Goal: Task Accomplishment & Management: Manage account settings

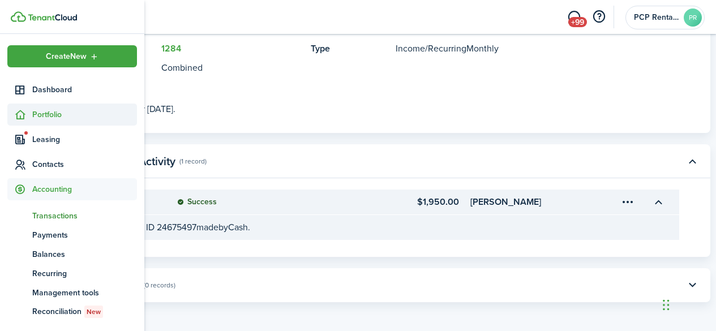
click at [48, 114] on span "Portfolio" at bounding box center [84, 115] width 105 height 12
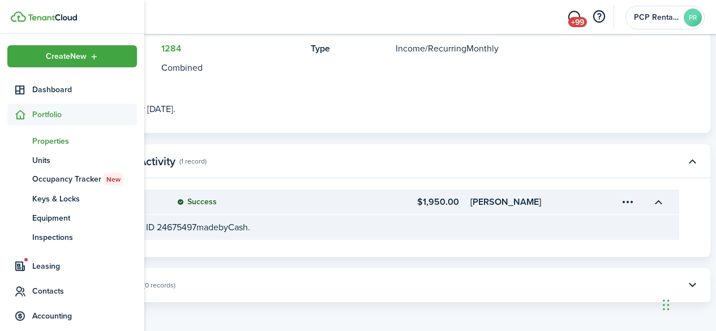
click at [43, 141] on span "Properties" at bounding box center [84, 141] width 105 height 12
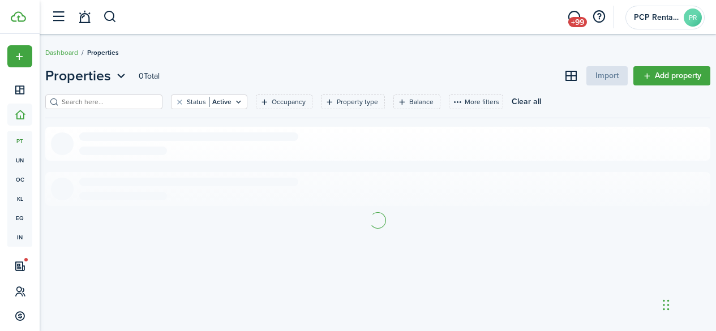
click at [133, 101] on input "search" at bounding box center [109, 102] width 100 height 11
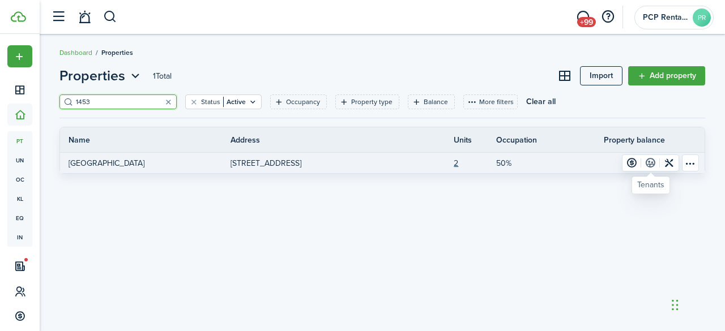
type input "1453"
click at [649, 161] on link at bounding box center [650, 163] width 19 height 16
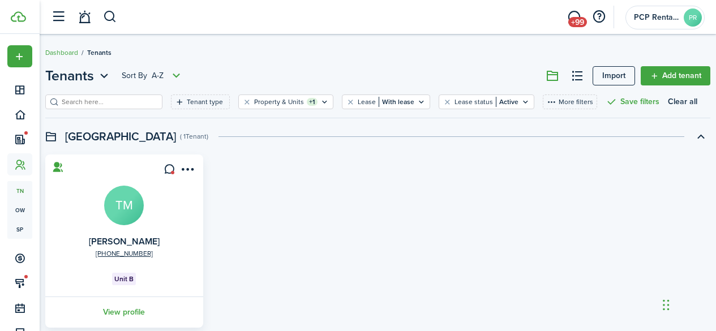
scroll to position [52, 0]
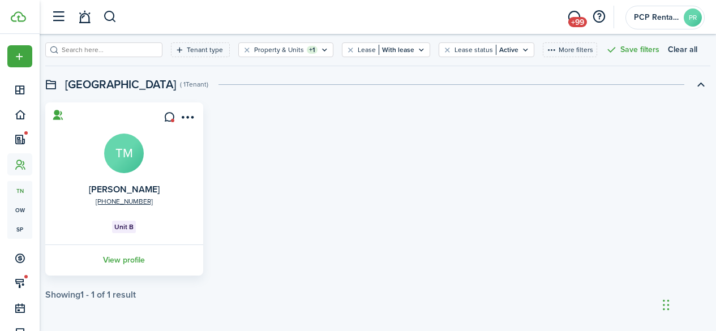
click at [137, 264] on link "View profile" at bounding box center [124, 260] width 161 height 31
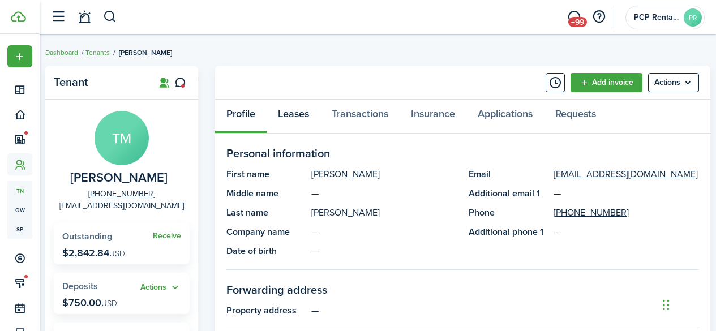
click at [296, 114] on link "Leases" at bounding box center [294, 117] width 54 height 34
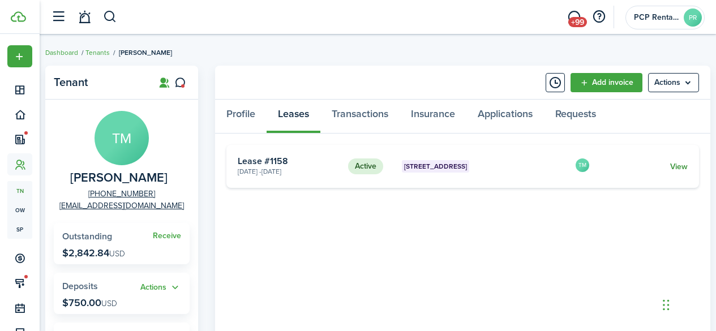
click at [688, 169] on link "View" at bounding box center [680, 167] width 18 height 12
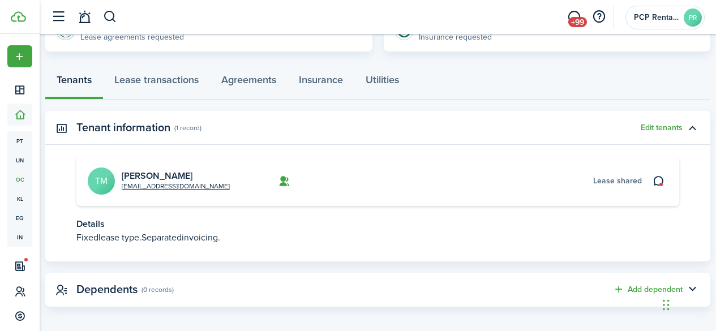
scroll to position [296, 0]
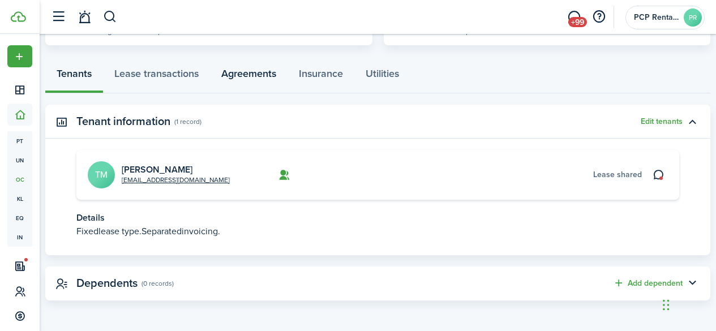
click at [250, 72] on link "Agreements" at bounding box center [249, 76] width 78 height 34
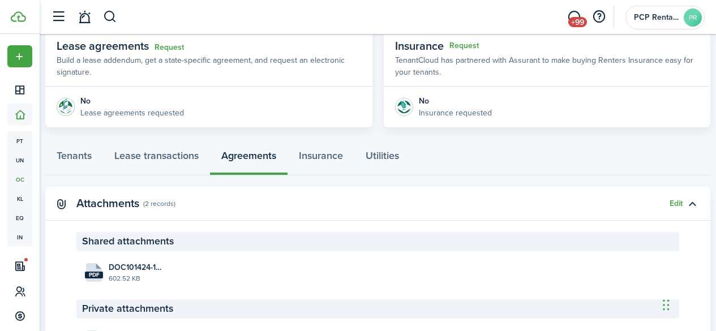
scroll to position [283, 0]
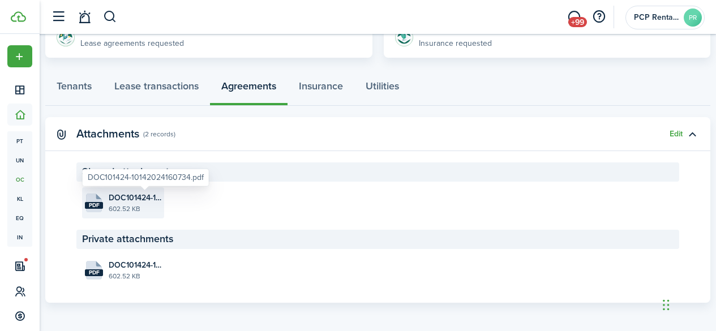
click at [135, 197] on span "DOC101424-10142024160734.pdf" at bounding box center [135, 198] width 53 height 12
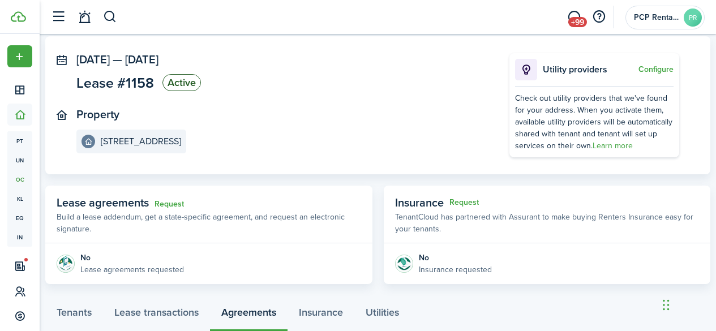
scroll to position [113, 0]
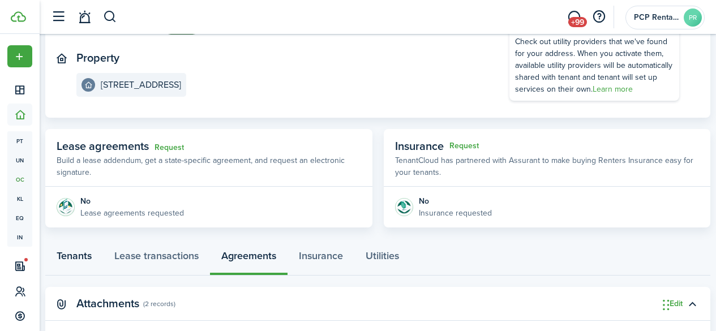
click at [82, 255] on link "Tenants" at bounding box center [74, 259] width 58 height 34
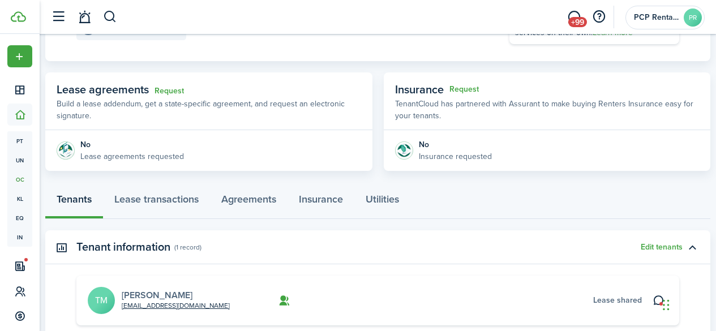
click at [147, 299] on link "[PERSON_NAME]" at bounding box center [157, 295] width 71 height 13
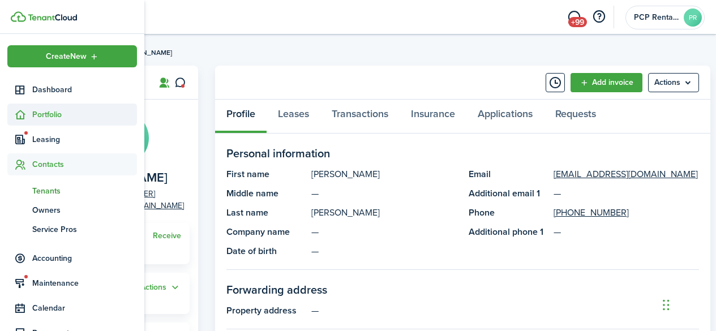
click at [53, 112] on span "Portfolio" at bounding box center [84, 115] width 105 height 12
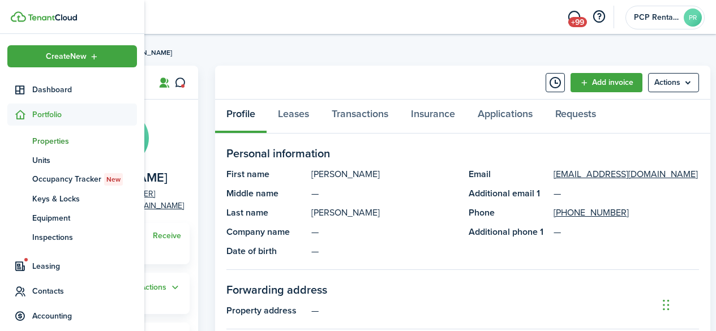
click at [39, 144] on span "Properties" at bounding box center [84, 141] width 105 height 12
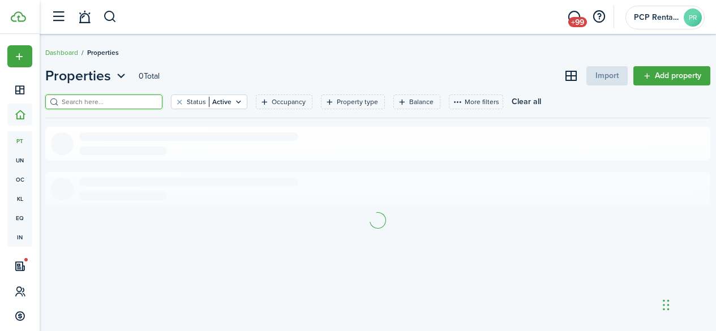
click at [146, 98] on input "search" at bounding box center [109, 102] width 100 height 11
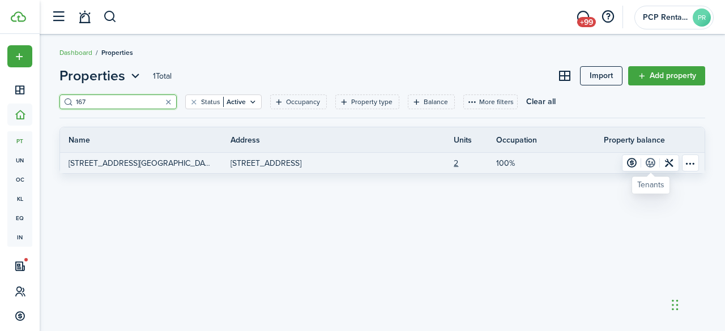
type input "167"
click at [646, 164] on link at bounding box center [650, 163] width 19 height 16
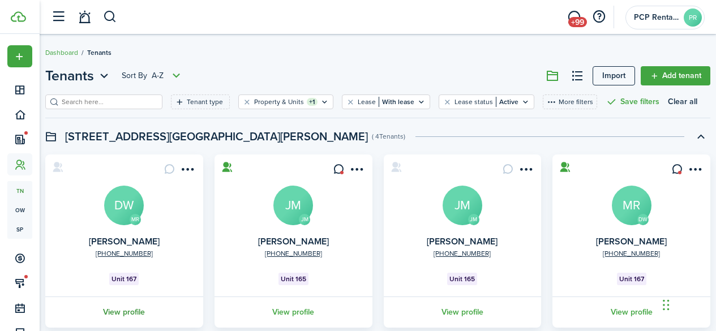
click at [135, 314] on link "View profile" at bounding box center [124, 312] width 161 height 31
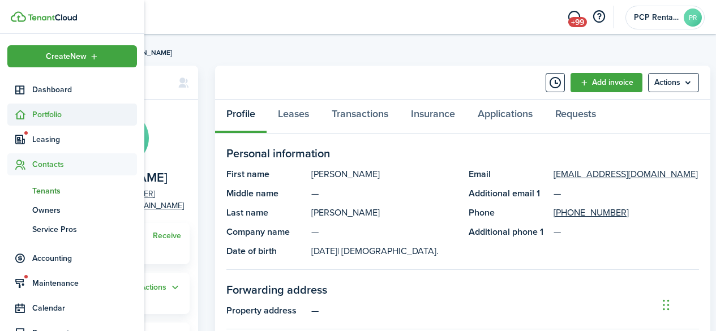
click at [45, 115] on span "Portfolio" at bounding box center [84, 115] width 105 height 12
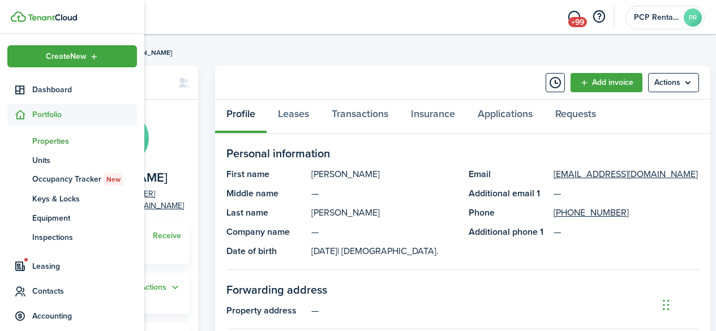
click at [48, 139] on span "Properties" at bounding box center [84, 141] width 105 height 12
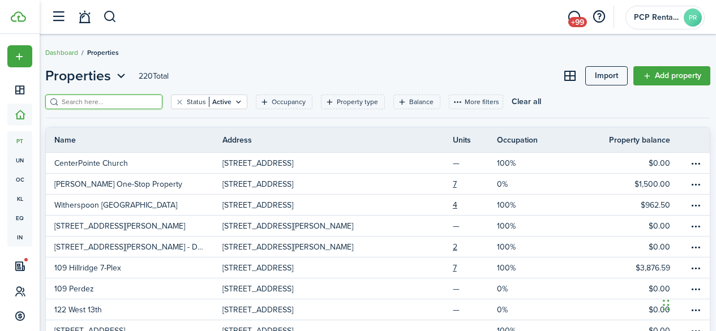
click at [81, 101] on input "search" at bounding box center [109, 102] width 100 height 11
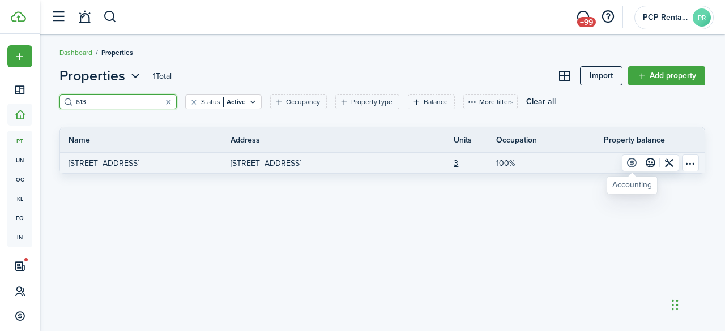
type input "613"
click at [630, 163] on link at bounding box center [631, 163] width 19 height 16
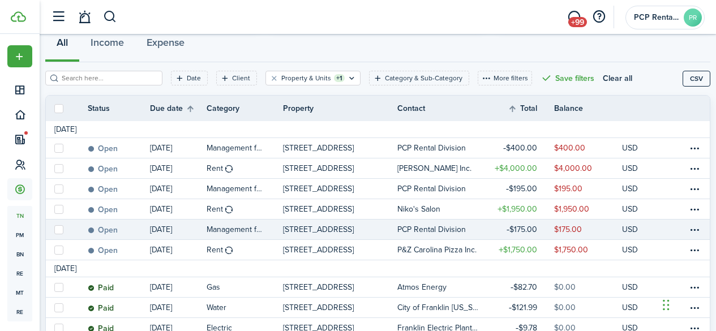
scroll to position [113, 0]
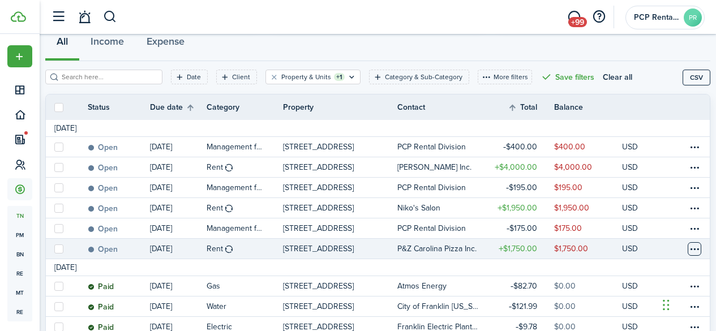
click at [688, 249] on table-menu-btn-icon at bounding box center [695, 249] width 14 height 14
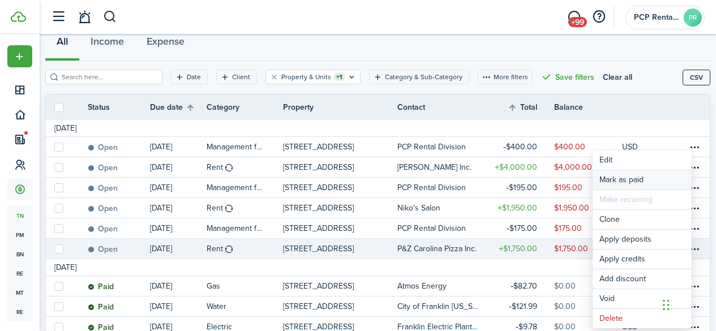
click at [616, 185] on link "Mark as paid" at bounding box center [642, 179] width 99 height 19
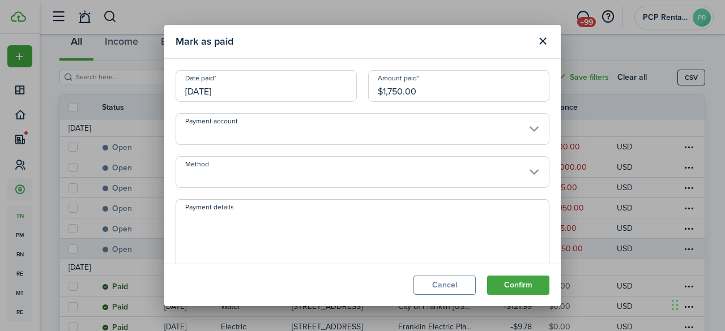
click at [238, 92] on input "[DATE]" at bounding box center [266, 86] width 181 height 32
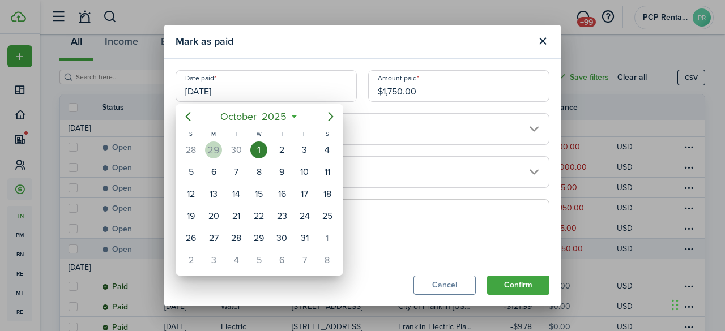
click at [215, 148] on div "29" at bounding box center [213, 150] width 17 height 17
type input "[DATE]"
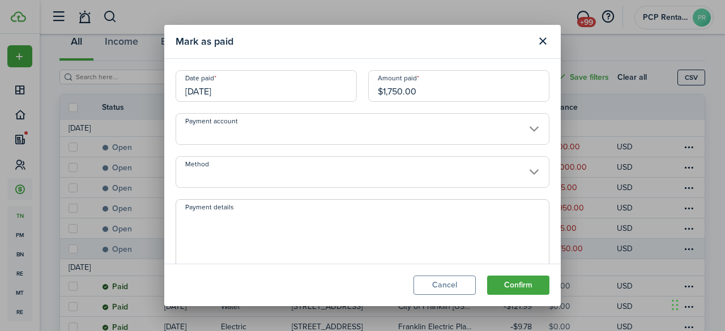
click at [216, 170] on input "Method" at bounding box center [363, 172] width 374 height 32
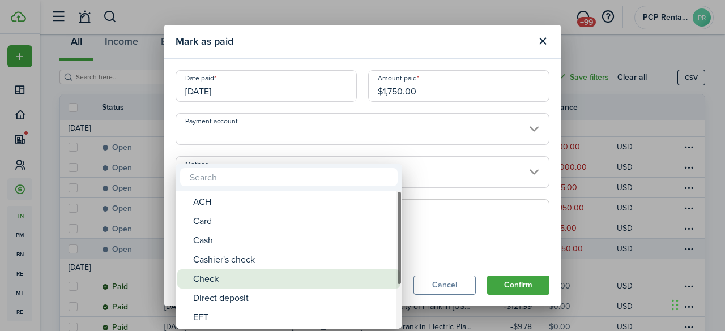
click at [210, 276] on div "Check" at bounding box center [293, 279] width 200 height 19
type input "Check"
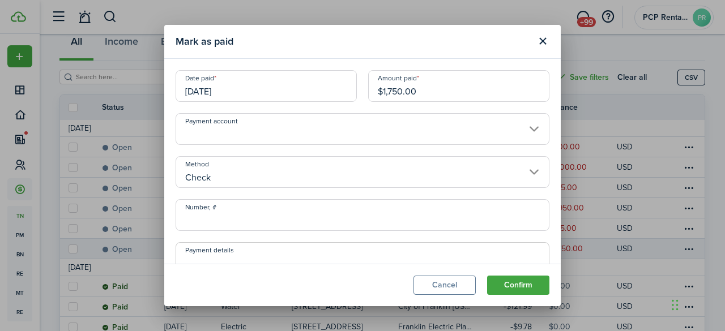
click at [222, 214] on input "Number, #" at bounding box center [363, 215] width 374 height 32
type input "3197"
click at [514, 287] on button "Confirm" at bounding box center [518, 285] width 62 height 19
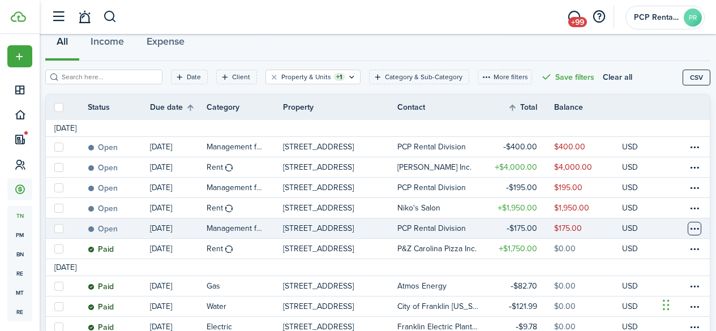
click at [688, 231] on table-menu-btn-icon at bounding box center [695, 229] width 14 height 14
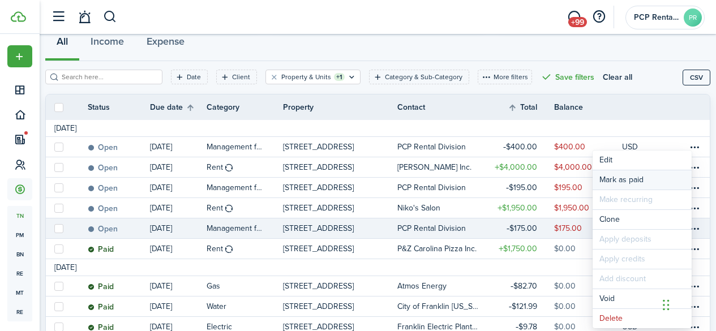
click at [629, 177] on link "Mark as paid" at bounding box center [642, 179] width 99 height 19
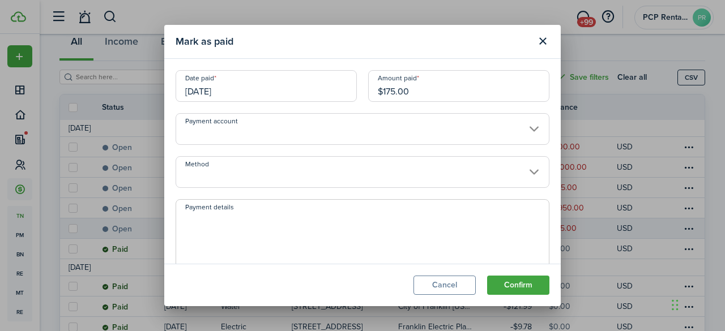
click at [235, 87] on input "[DATE]" at bounding box center [266, 86] width 181 height 32
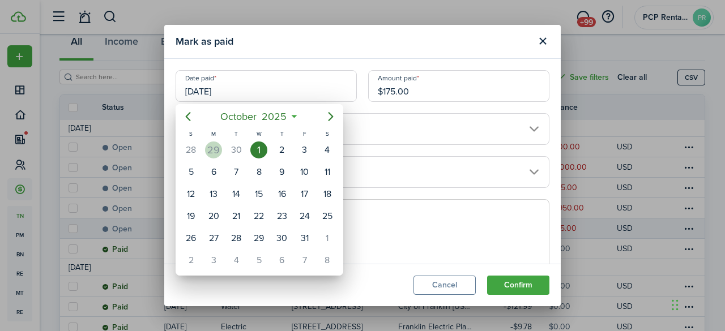
click at [216, 148] on div "29" at bounding box center [213, 150] width 17 height 17
type input "[DATE]"
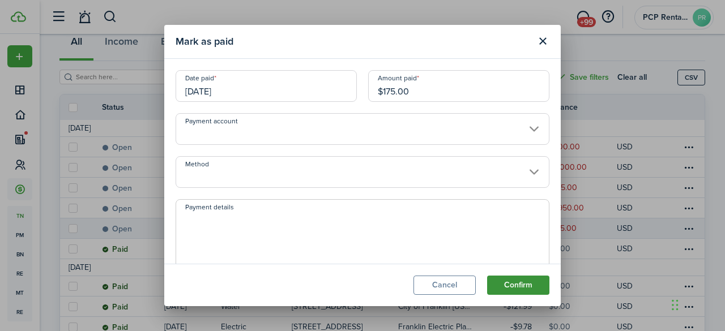
click at [525, 288] on button "Confirm" at bounding box center [518, 285] width 62 height 19
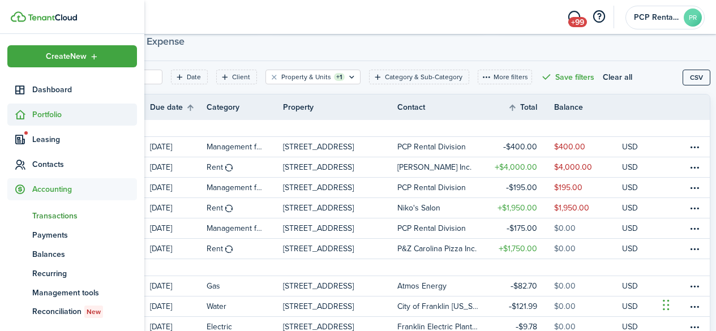
click at [44, 110] on span "Portfolio" at bounding box center [84, 115] width 105 height 12
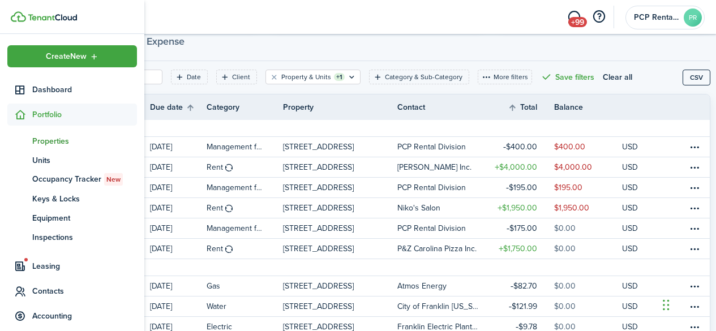
click at [43, 139] on span "Properties" at bounding box center [84, 141] width 105 height 12
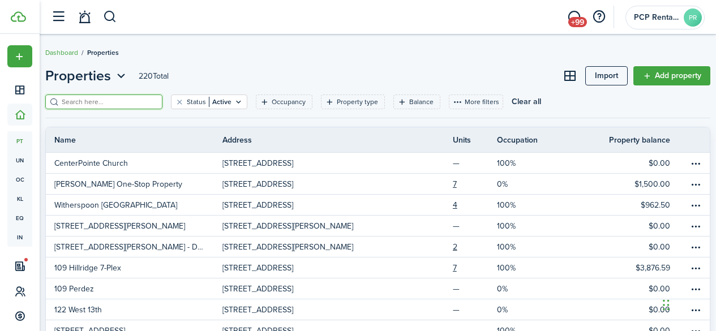
click at [125, 101] on input "search" at bounding box center [109, 102] width 100 height 11
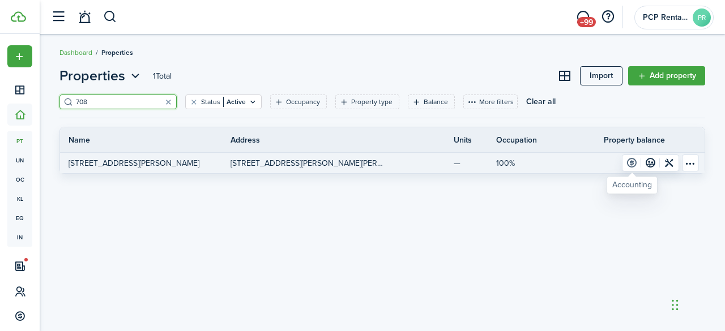
type input "708"
click at [631, 160] on link at bounding box center [631, 163] width 19 height 16
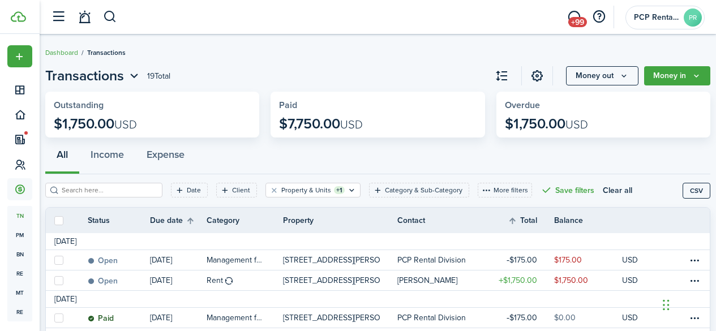
scroll to position [57, 0]
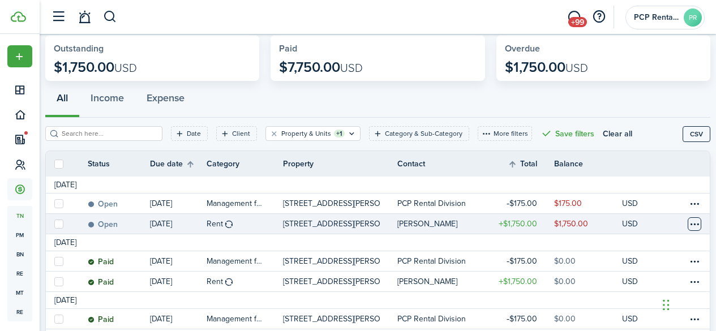
click at [688, 221] on table-menu-btn-icon at bounding box center [695, 224] width 14 height 14
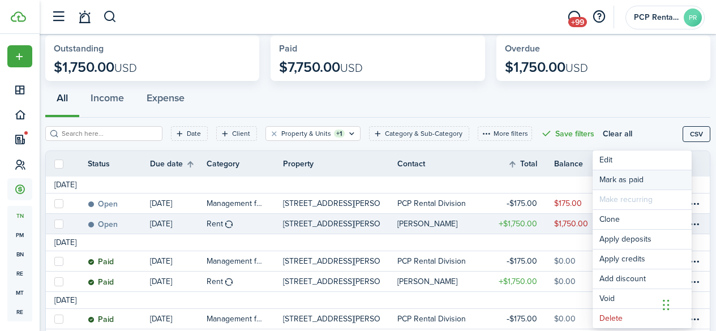
click at [613, 180] on link "Mark as paid" at bounding box center [642, 179] width 99 height 19
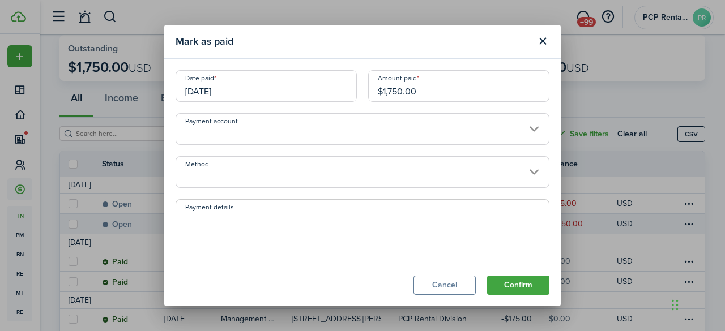
click at [244, 83] on input "[DATE]" at bounding box center [266, 86] width 181 height 32
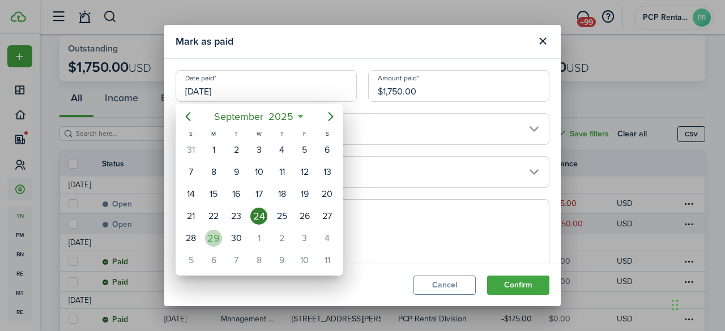
click at [216, 236] on div "29" at bounding box center [213, 238] width 17 height 17
type input "[DATE]"
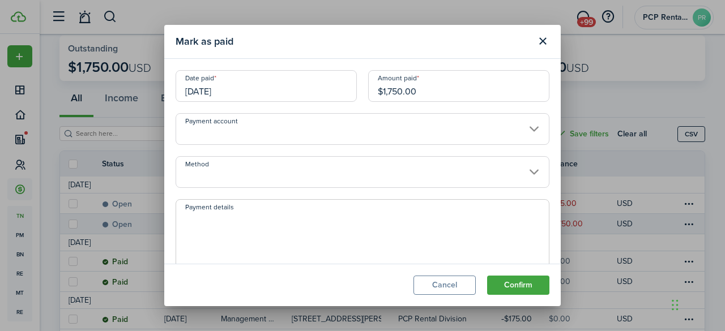
click at [261, 175] on input "Method" at bounding box center [363, 172] width 374 height 32
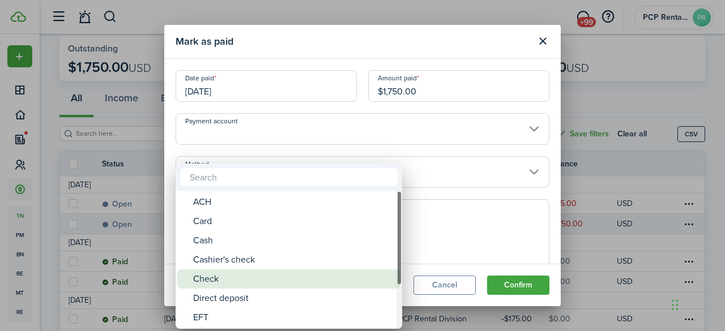
click at [222, 281] on div "Check" at bounding box center [293, 279] width 200 height 19
type input "Check"
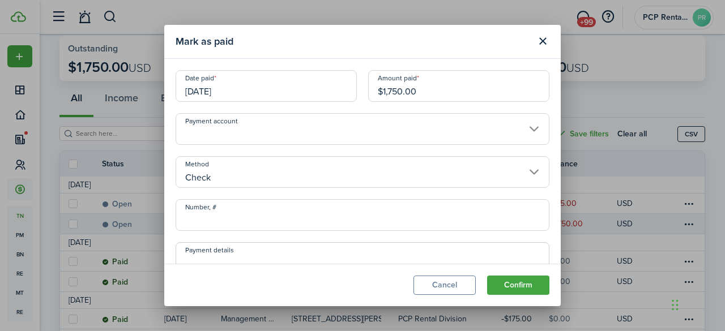
click at [228, 214] on input "Number, #" at bounding box center [363, 215] width 374 height 32
type input "1007"
click at [515, 289] on button "Confirm" at bounding box center [518, 285] width 62 height 19
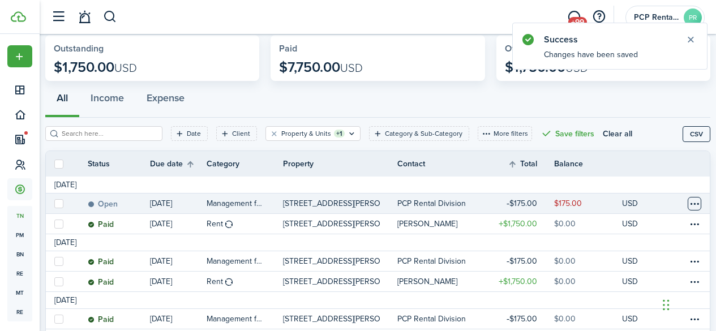
click at [688, 205] on table-menu-btn-icon at bounding box center [695, 204] width 14 height 14
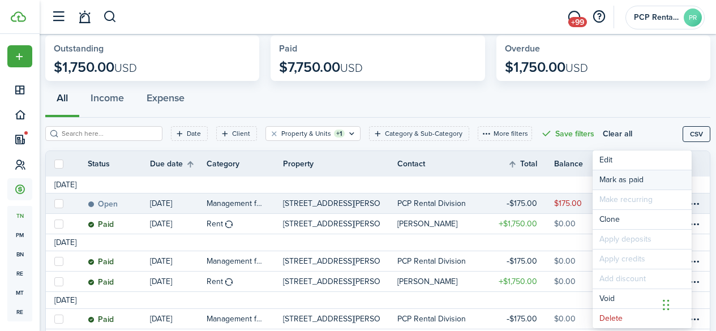
click at [626, 173] on link "Mark as paid" at bounding box center [642, 179] width 99 height 19
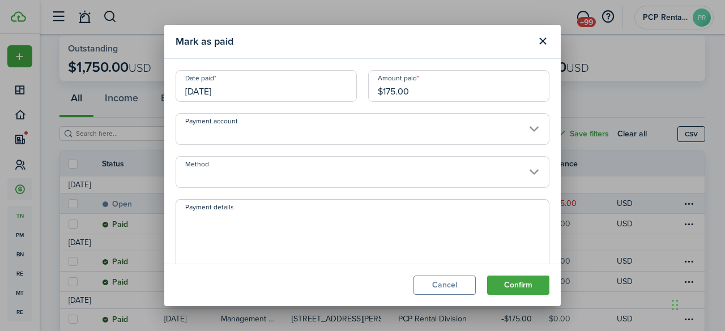
click at [237, 86] on input "[DATE]" at bounding box center [266, 86] width 181 height 32
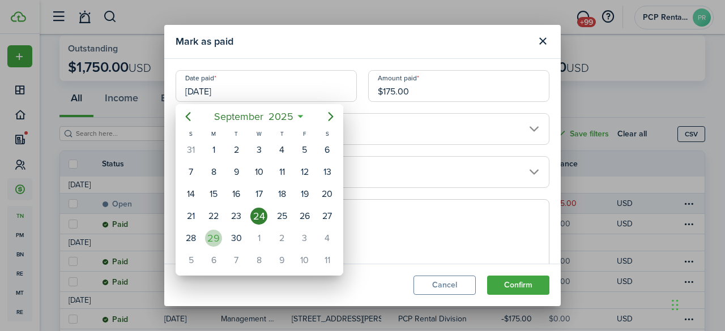
click at [212, 237] on div "29" at bounding box center [213, 238] width 17 height 17
type input "[DATE]"
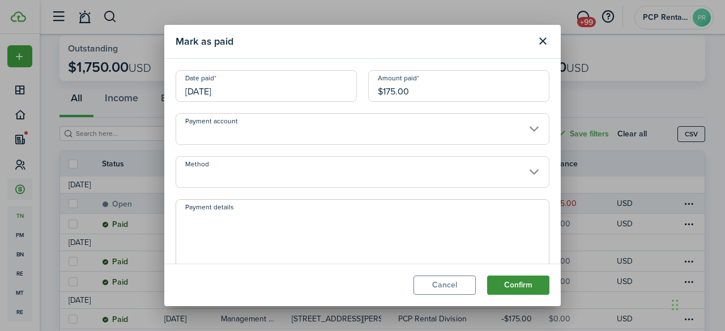
click at [517, 289] on button "Confirm" at bounding box center [518, 285] width 62 height 19
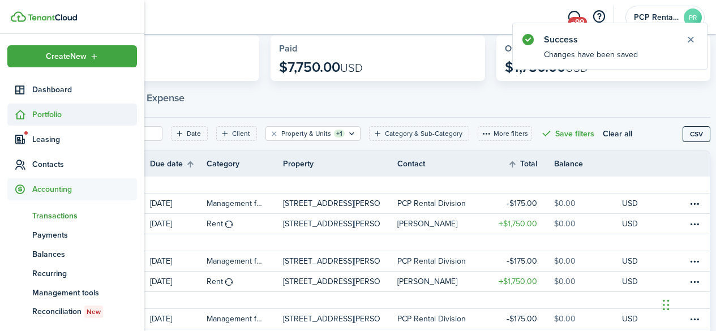
click at [34, 116] on span "Portfolio" at bounding box center [84, 115] width 105 height 12
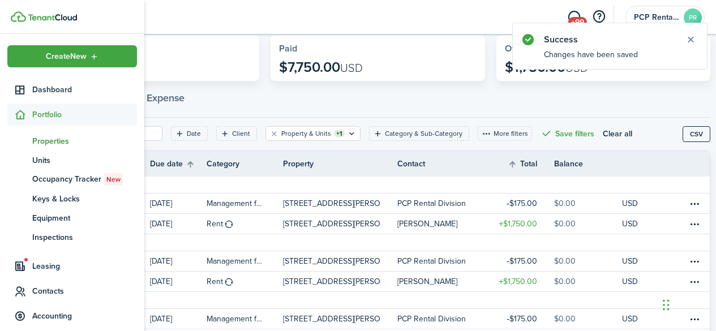
click at [37, 138] on span "Properties" at bounding box center [84, 141] width 105 height 12
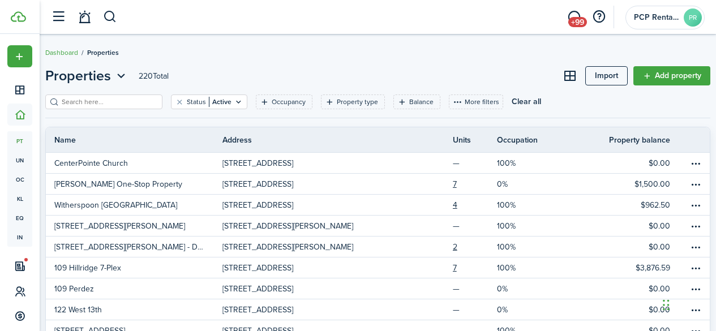
click at [144, 105] on input "search" at bounding box center [109, 102] width 100 height 11
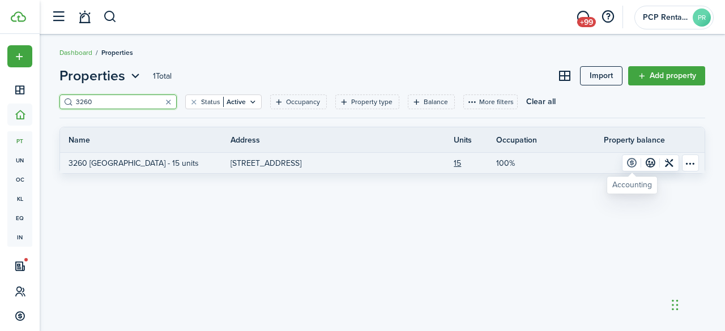
type input "3260"
click at [631, 159] on link at bounding box center [631, 163] width 19 height 16
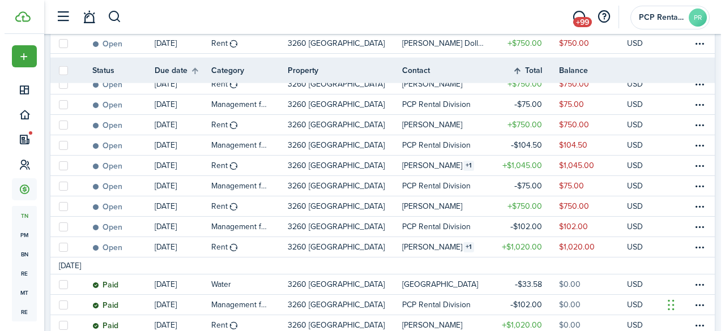
scroll to position [579, 0]
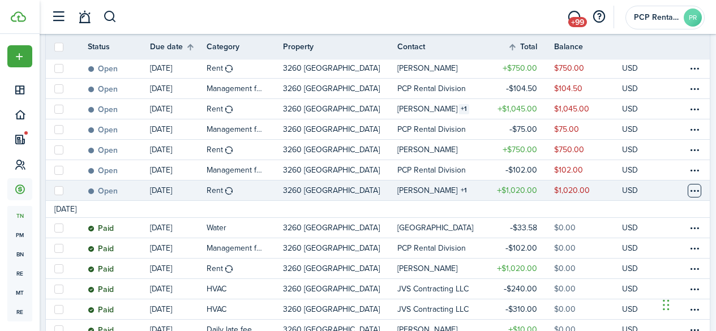
click at [688, 195] on table-menu-btn-icon at bounding box center [695, 191] width 14 height 14
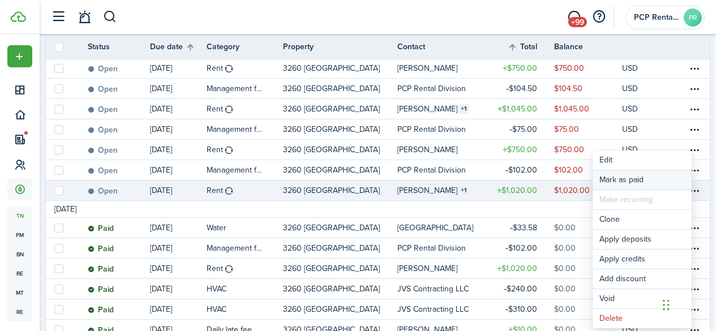
click at [611, 177] on link "Mark as paid" at bounding box center [642, 179] width 99 height 19
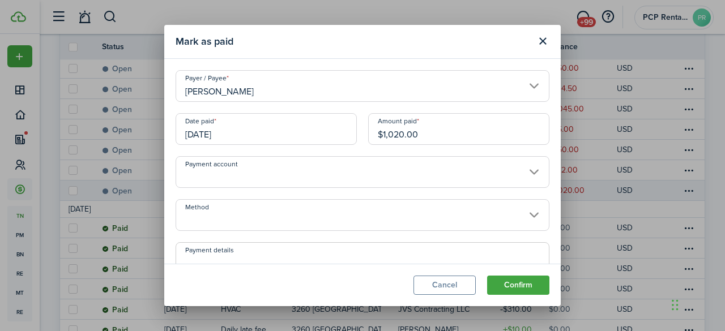
click at [238, 127] on input "[DATE]" at bounding box center [266, 129] width 181 height 32
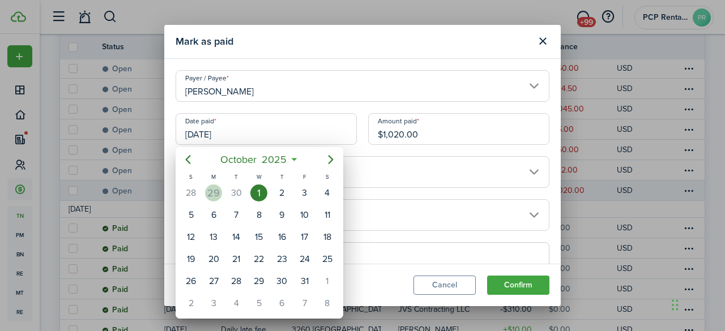
click at [210, 195] on div "29" at bounding box center [213, 193] width 17 height 17
type input "[DATE]"
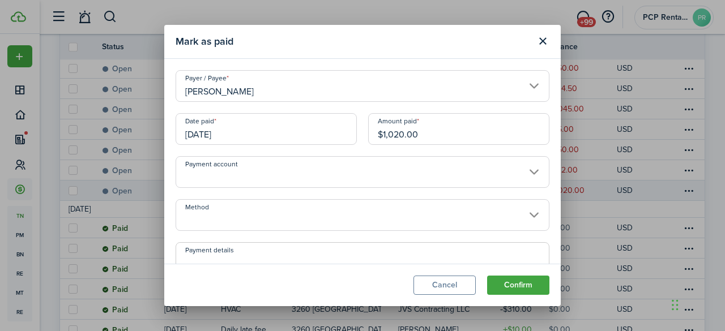
click at [231, 219] on input "Method" at bounding box center [363, 215] width 374 height 32
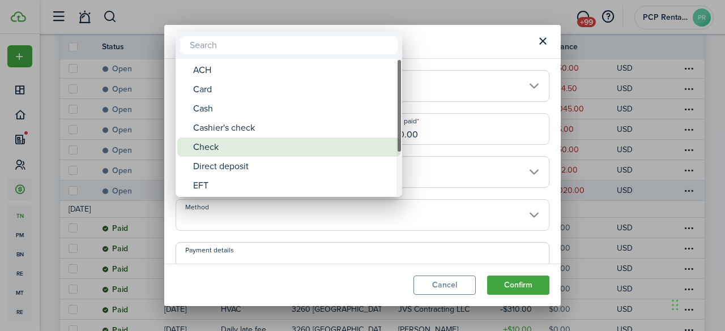
click at [208, 144] on div "Check" at bounding box center [293, 147] width 200 height 19
type input "Check"
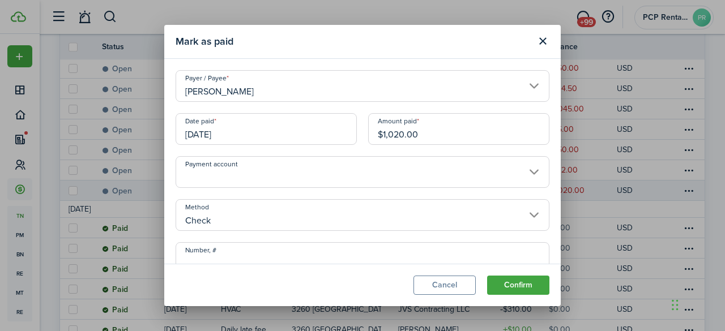
drag, startPoint x: 399, startPoint y: 134, endPoint x: 271, endPoint y: 146, distance: 129.1
click at [271, 146] on div "Date paid [DATE] Amount paid $1,020.00" at bounding box center [362, 134] width 385 height 43
type input "$995.00"
click at [236, 257] on input "Number, #" at bounding box center [363, 258] width 374 height 32
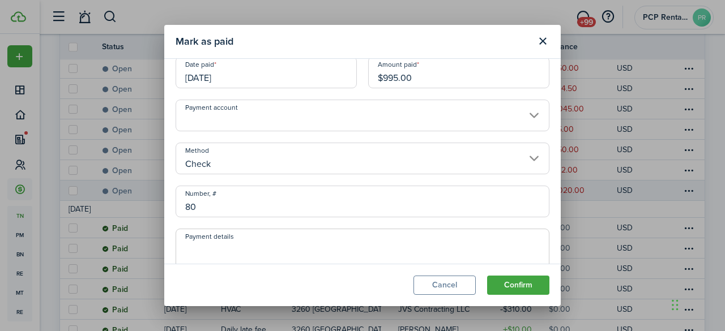
type input "80"
click at [201, 251] on textarea "Payment details" at bounding box center [362, 269] width 373 height 54
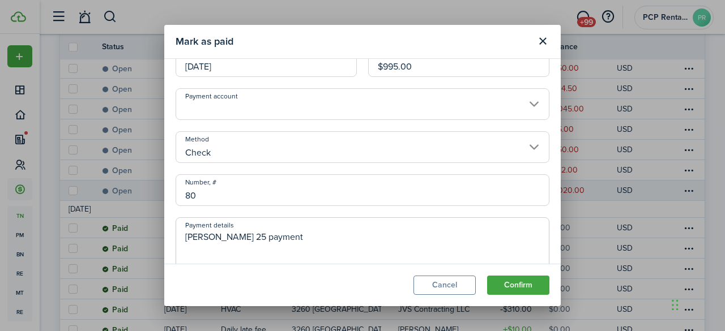
scroll to position [48, 0]
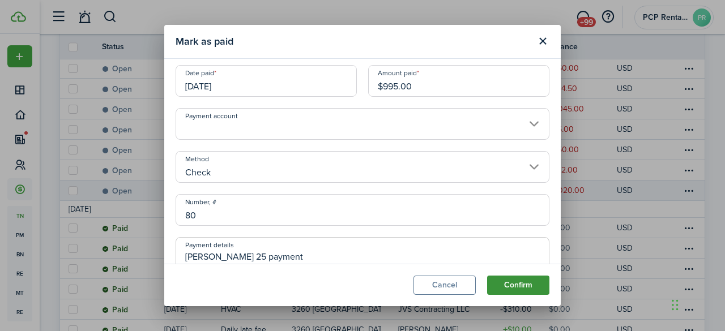
type textarea "[PERSON_NAME] 25 payment"
click at [513, 287] on button "Confirm" at bounding box center [518, 285] width 62 height 19
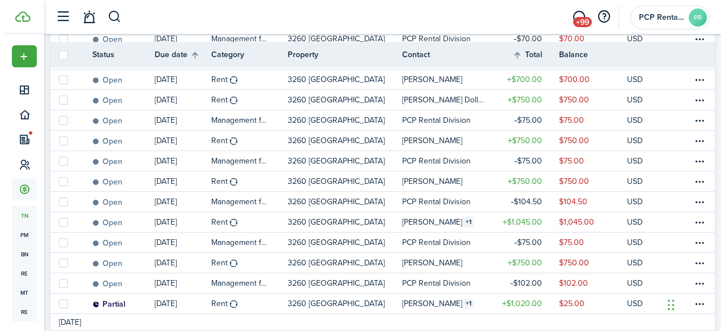
scroll to position [523, 0]
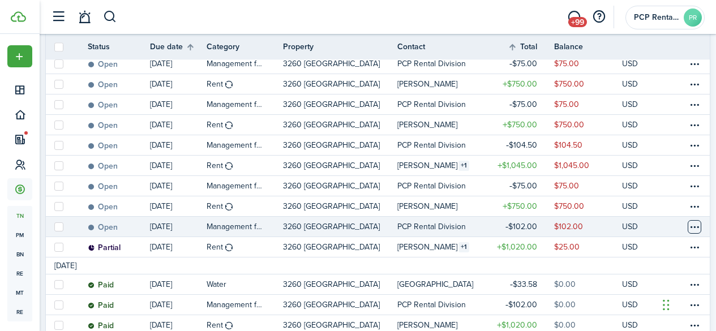
click at [688, 227] on table-menu-btn-icon at bounding box center [695, 227] width 14 height 14
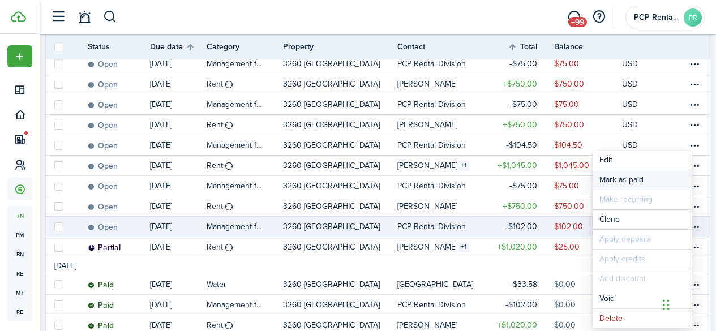
click at [618, 178] on link "Mark as paid" at bounding box center [642, 179] width 99 height 19
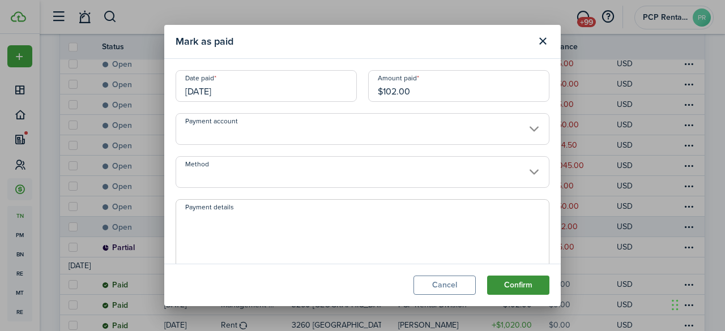
click at [506, 281] on button "Confirm" at bounding box center [518, 285] width 62 height 19
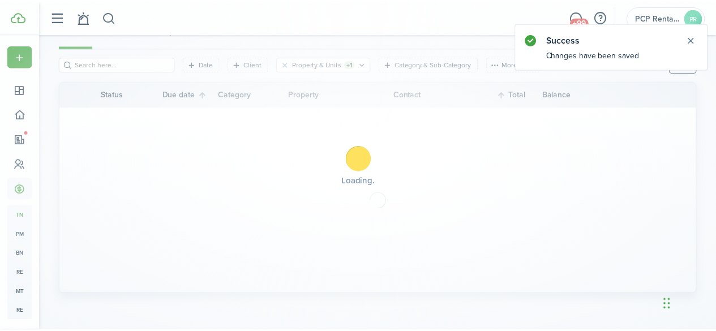
scroll to position [126, 0]
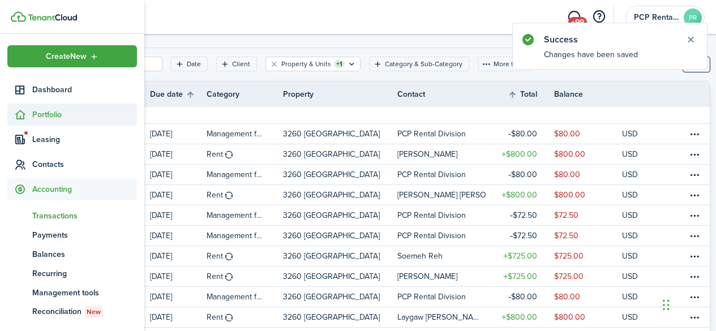
click at [42, 109] on span "Portfolio" at bounding box center [84, 115] width 105 height 12
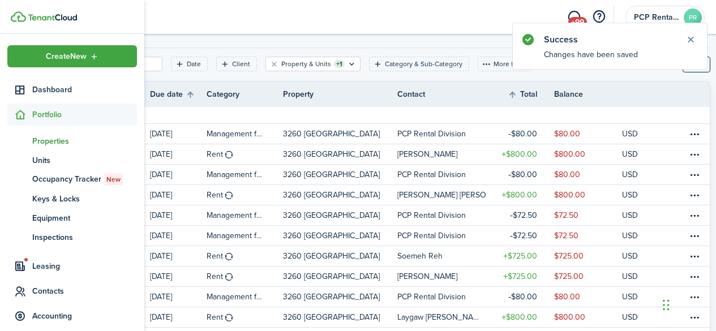
click at [41, 140] on span "Properties" at bounding box center [84, 141] width 105 height 12
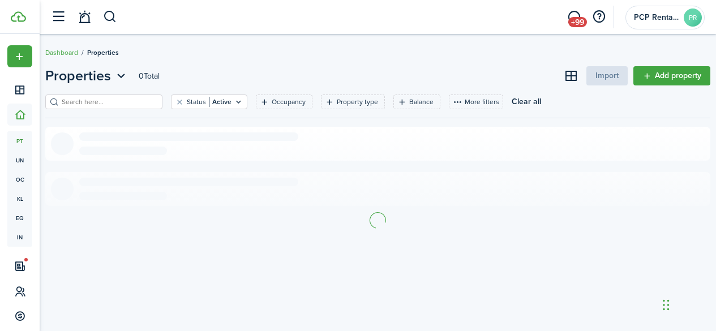
click at [136, 103] on input "search" at bounding box center [109, 102] width 100 height 11
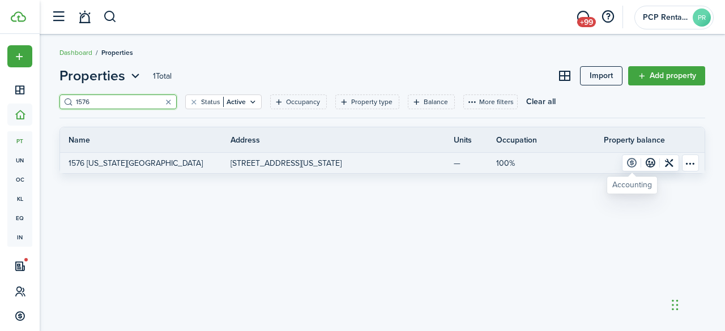
type input "1576"
click at [632, 163] on link at bounding box center [631, 163] width 19 height 16
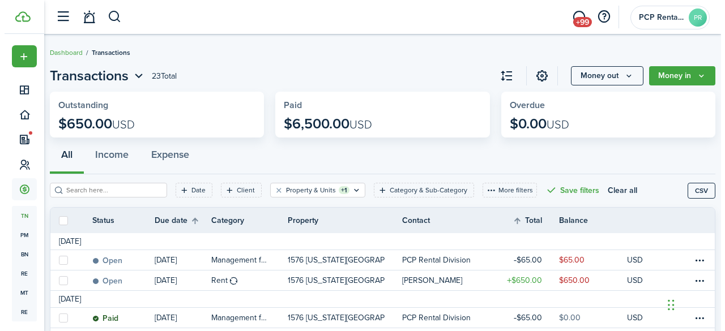
scroll to position [57, 0]
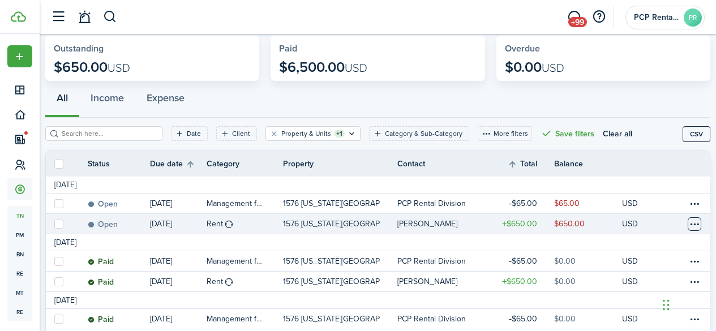
click at [688, 221] on table-menu-btn-icon at bounding box center [695, 224] width 14 height 14
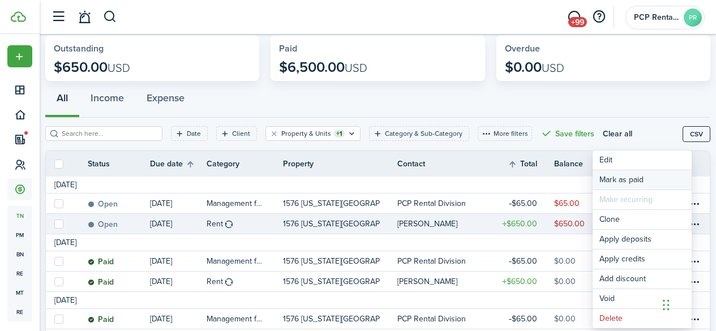
click at [622, 180] on link "Mark as paid" at bounding box center [642, 179] width 99 height 19
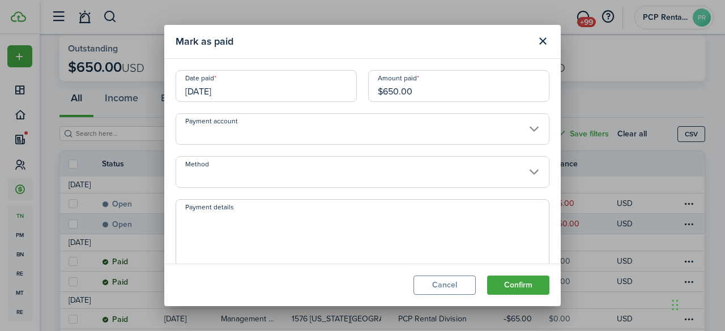
click at [245, 169] on input "Method" at bounding box center [363, 172] width 374 height 32
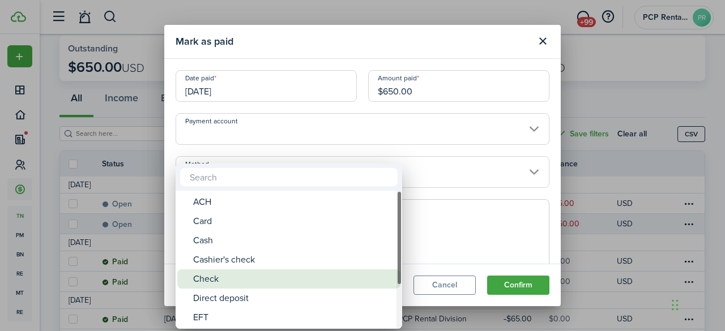
click at [207, 276] on div "Check" at bounding box center [293, 279] width 200 height 19
type input "Check"
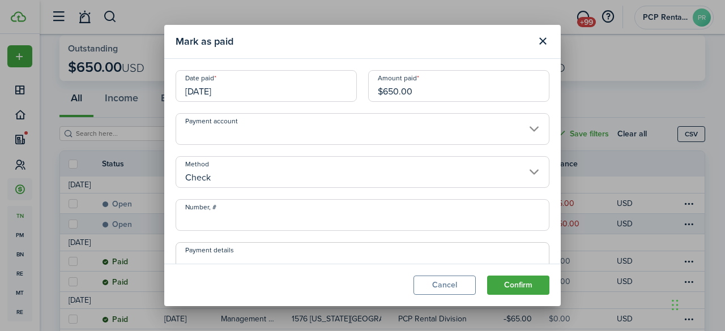
click at [249, 219] on input "Number, #" at bounding box center [363, 215] width 374 height 32
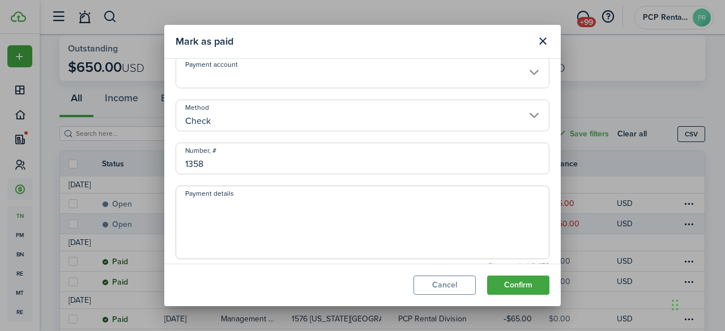
type input "1358"
click at [208, 207] on textarea "Payment details" at bounding box center [362, 226] width 373 height 54
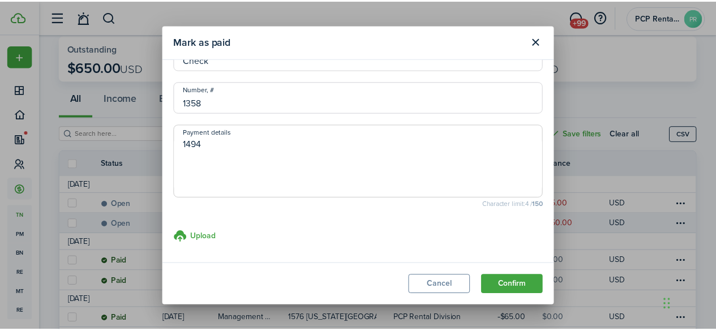
scroll to position [118, 0]
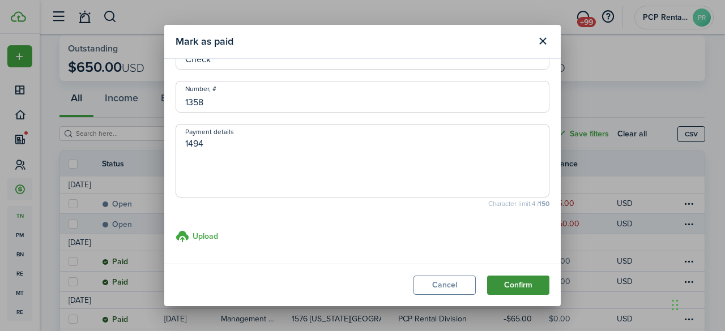
type textarea "1494"
click at [517, 287] on button "Confirm" at bounding box center [518, 285] width 62 height 19
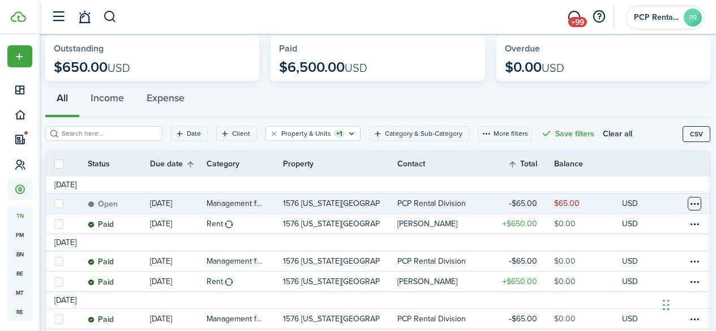
click at [690, 203] on table-menu-btn-icon at bounding box center [695, 204] width 14 height 14
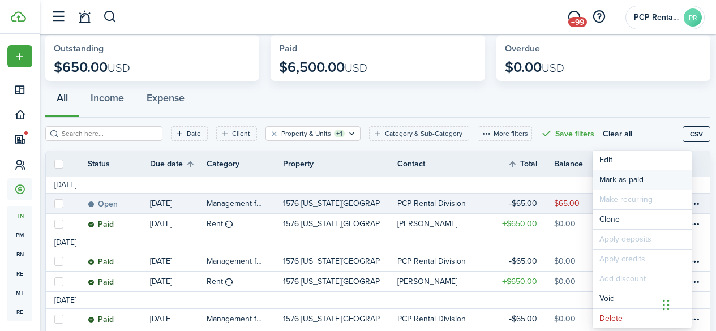
click at [613, 176] on link "Mark as paid" at bounding box center [642, 179] width 99 height 19
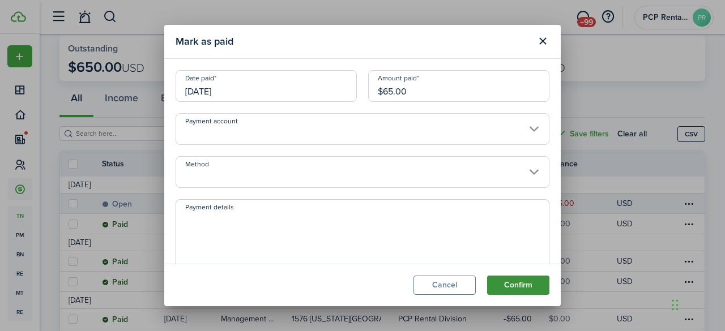
click at [520, 281] on button "Confirm" at bounding box center [518, 285] width 62 height 19
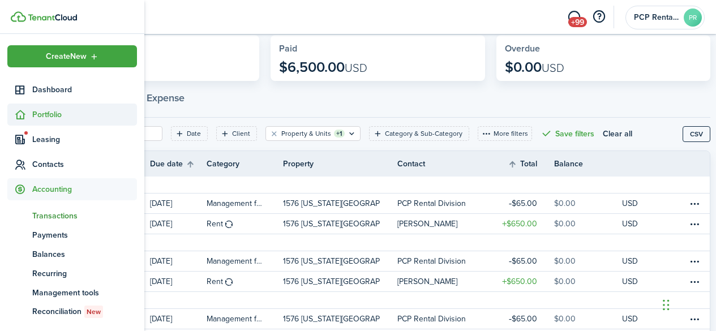
click at [40, 114] on span "Portfolio" at bounding box center [84, 115] width 105 height 12
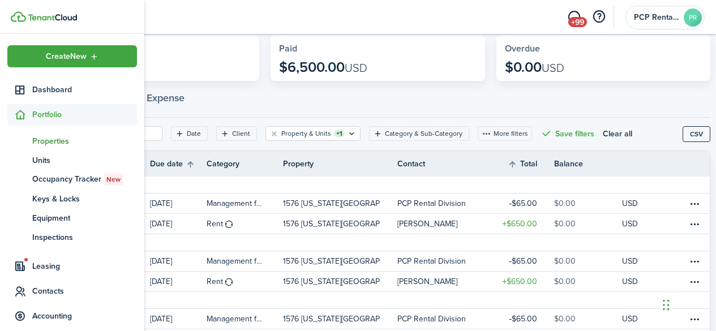
click at [48, 138] on span "Properties" at bounding box center [84, 141] width 105 height 12
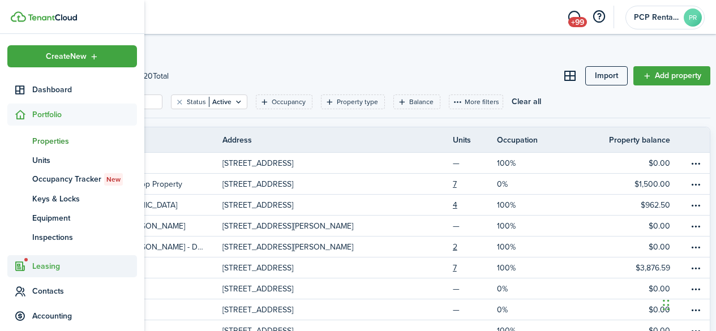
click at [39, 268] on span "Leasing" at bounding box center [84, 267] width 105 height 12
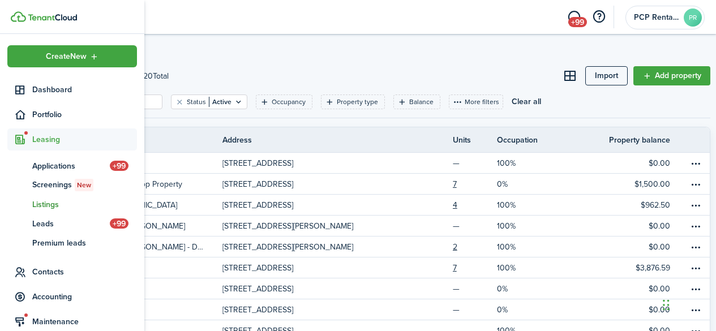
click at [42, 204] on span "Listings" at bounding box center [84, 205] width 105 height 12
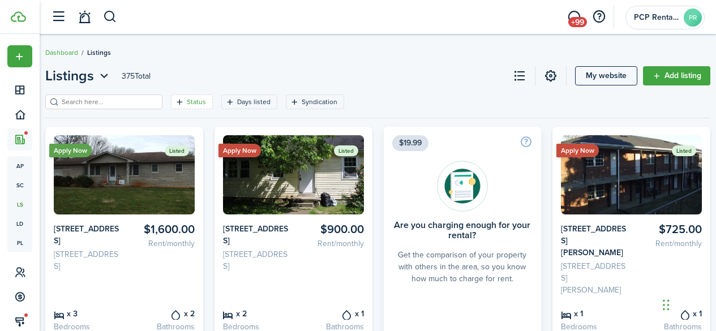
click at [194, 103] on filter-tag-label "Status" at bounding box center [196, 102] width 19 height 10
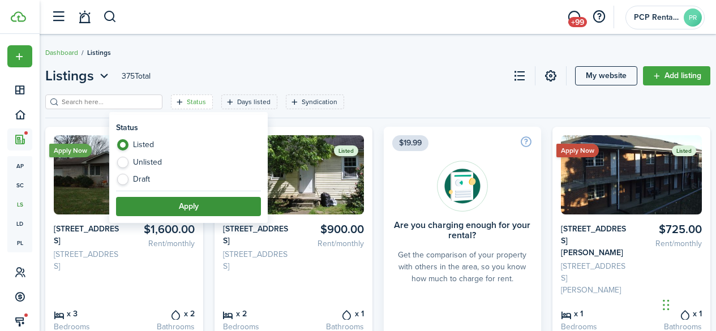
click at [177, 202] on button "Apply" at bounding box center [188, 206] width 145 height 19
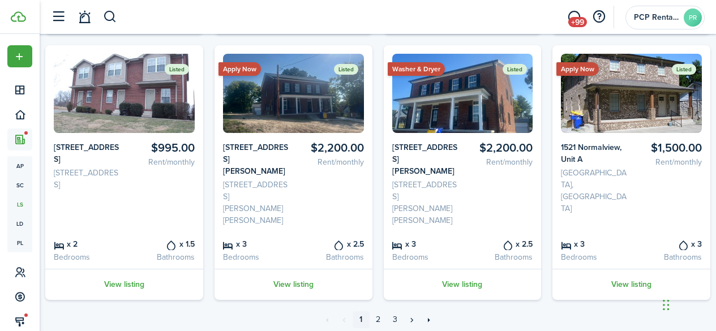
scroll to position [617, 0]
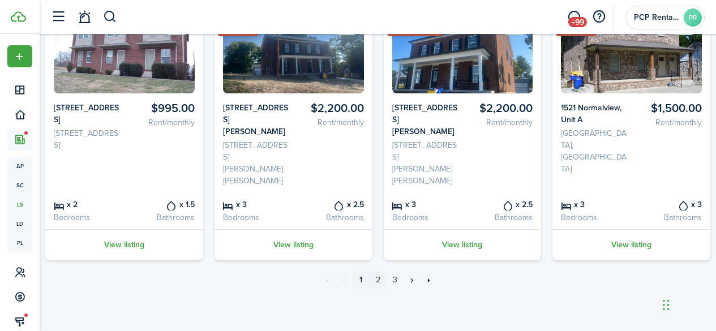
click at [378, 278] on link "2" at bounding box center [378, 280] width 17 height 17
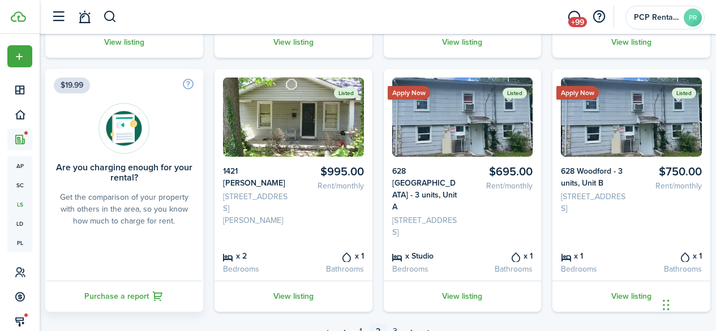
scroll to position [617, 0]
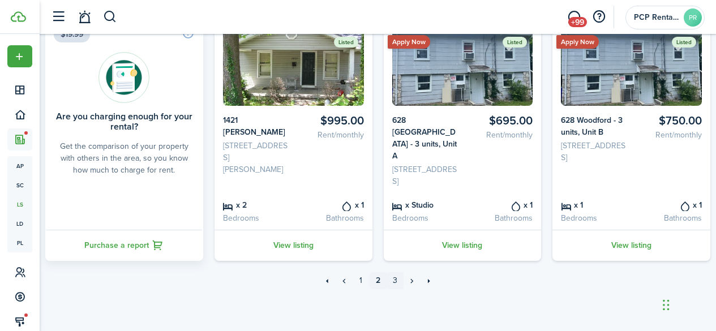
click at [396, 280] on link "3" at bounding box center [395, 280] width 17 height 17
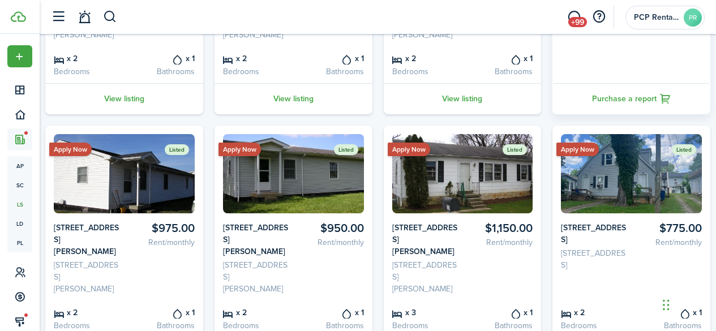
scroll to position [227, 0]
